Goal: Task Accomplishment & Management: Manage account settings

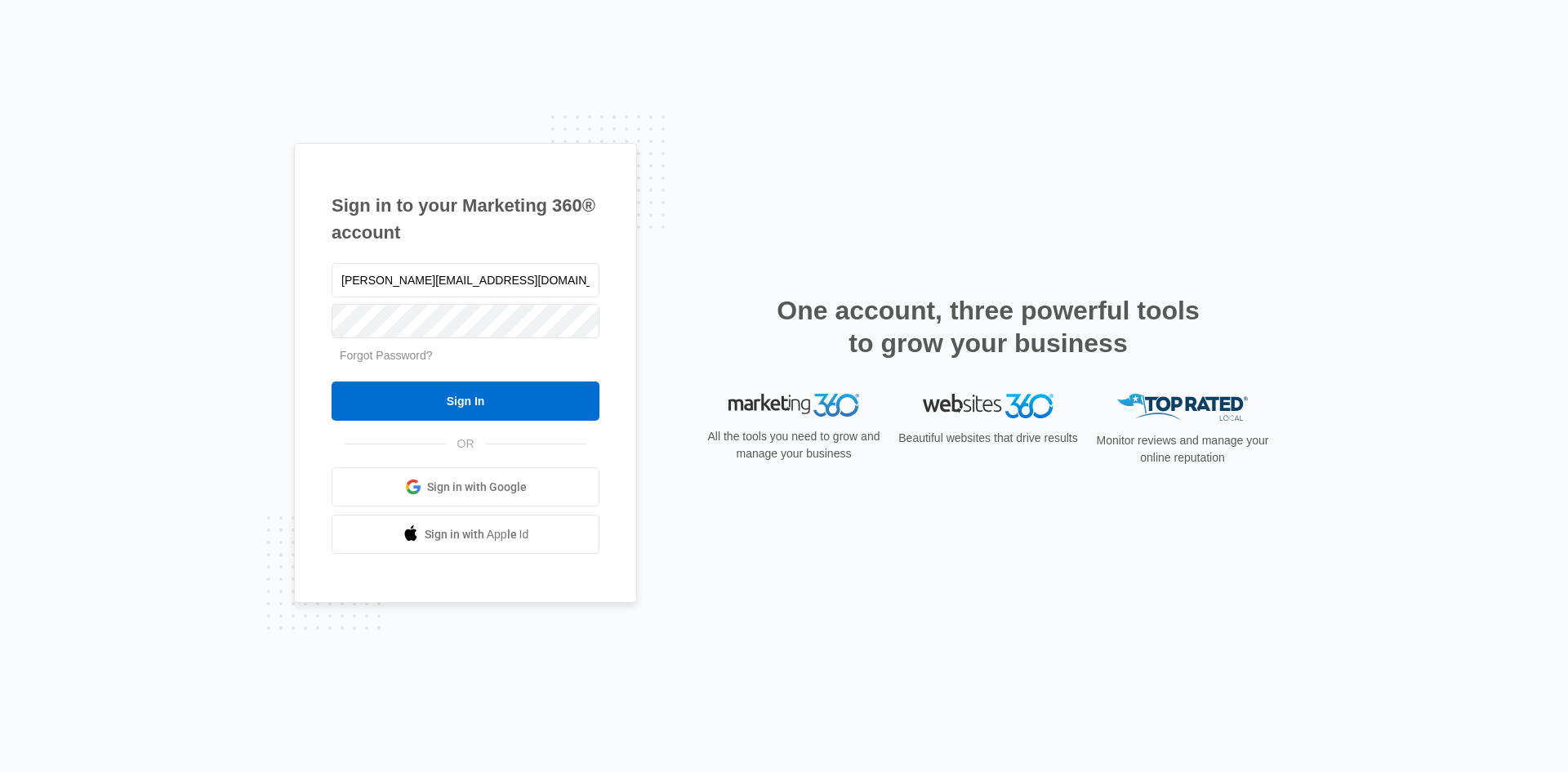
type input "[PERSON_NAME][EMAIL_ADDRESS][DOMAIN_NAME]"
click at [331, 381] on input "Sign In" at bounding box center [465, 401] width 268 height 40
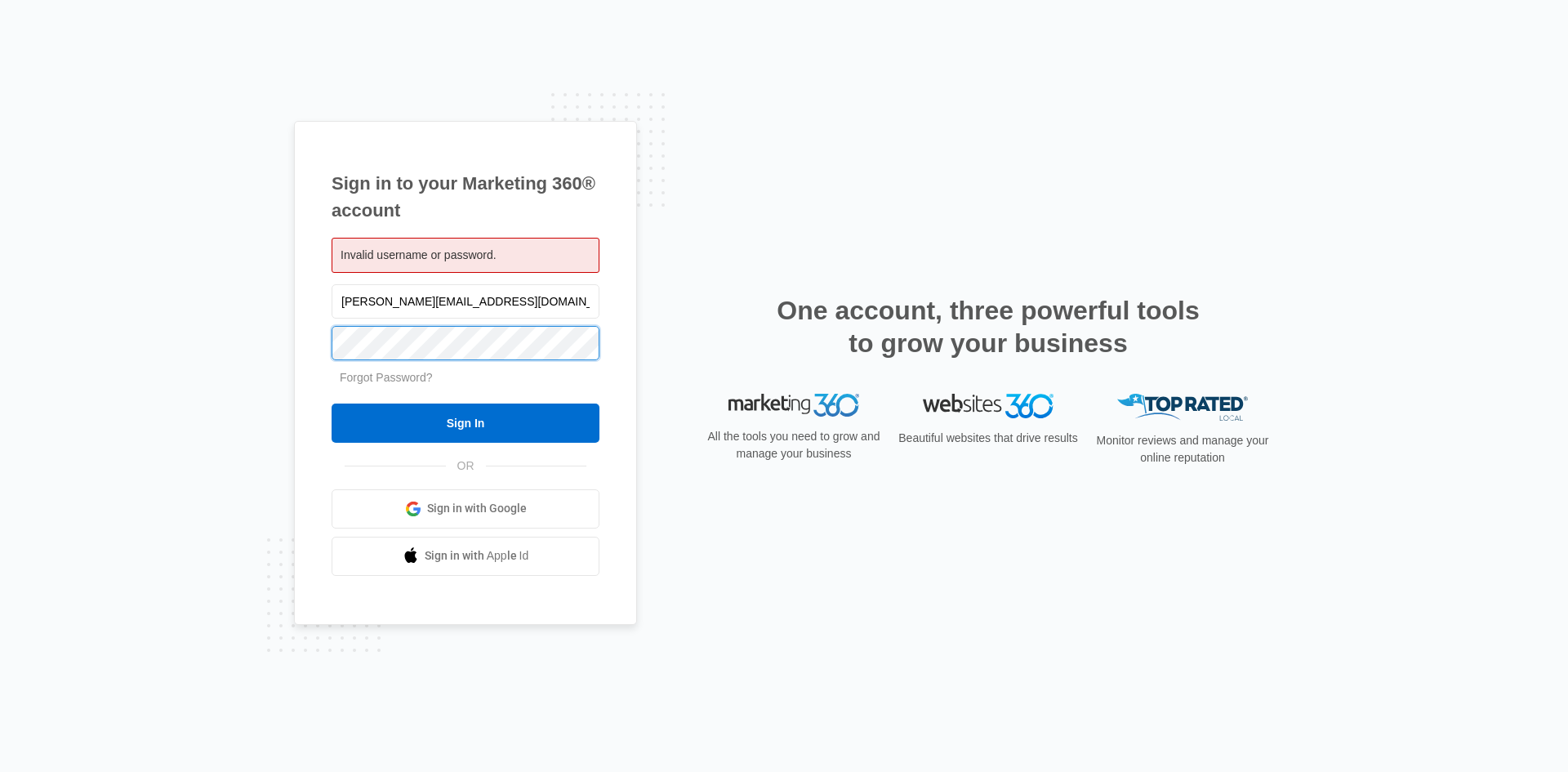
click at [331, 404] on input "Sign In" at bounding box center [465, 424] width 268 height 40
